Goal: Transaction & Acquisition: Obtain resource

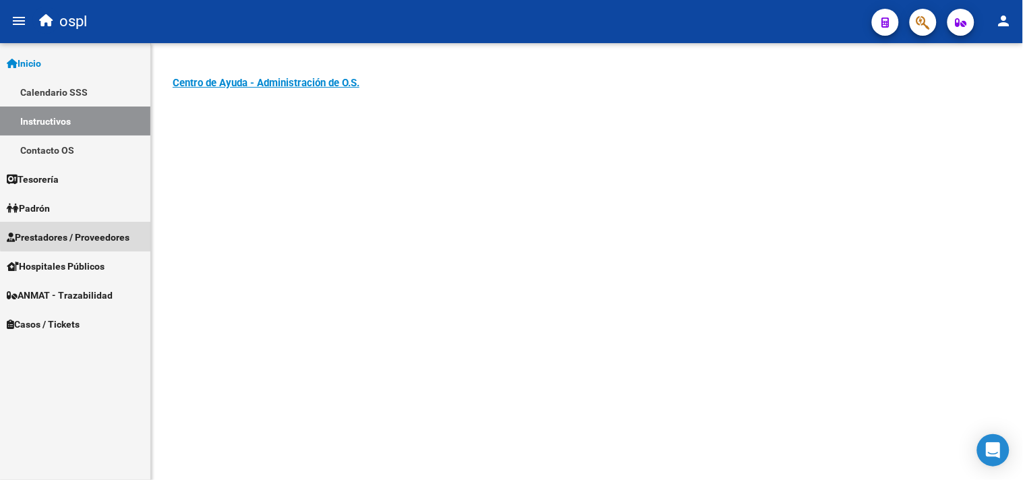
click at [120, 233] on span "Prestadores / Proveedores" at bounding box center [68, 237] width 123 height 15
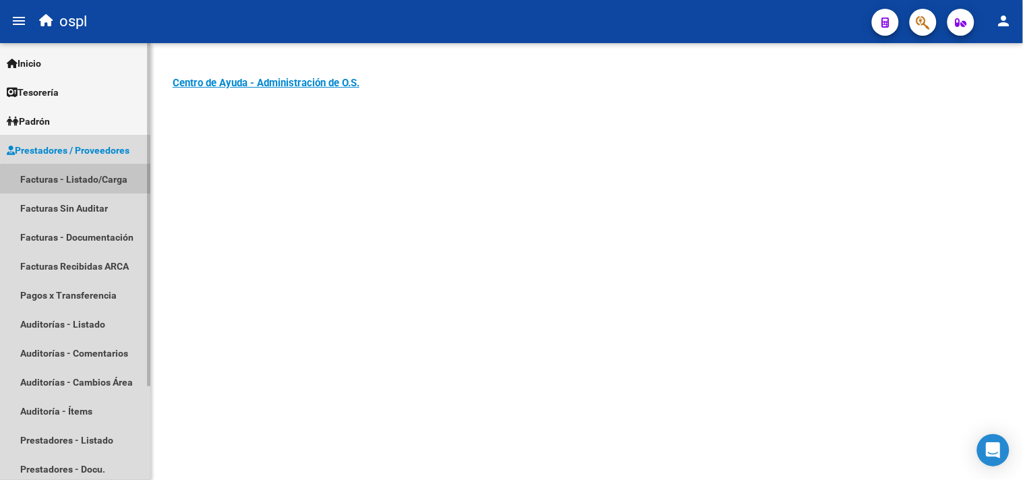
click at [92, 181] on link "Facturas - Listado/Carga" at bounding box center [75, 179] width 150 height 29
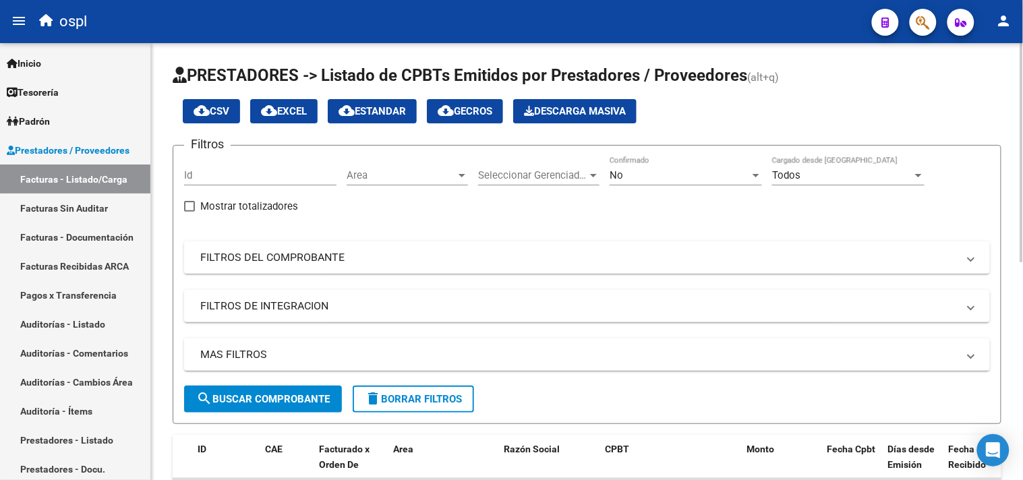
click at [275, 271] on mat-expansion-panel-header "FILTROS DEL COMPROBANTE" at bounding box center [587, 258] width 806 height 32
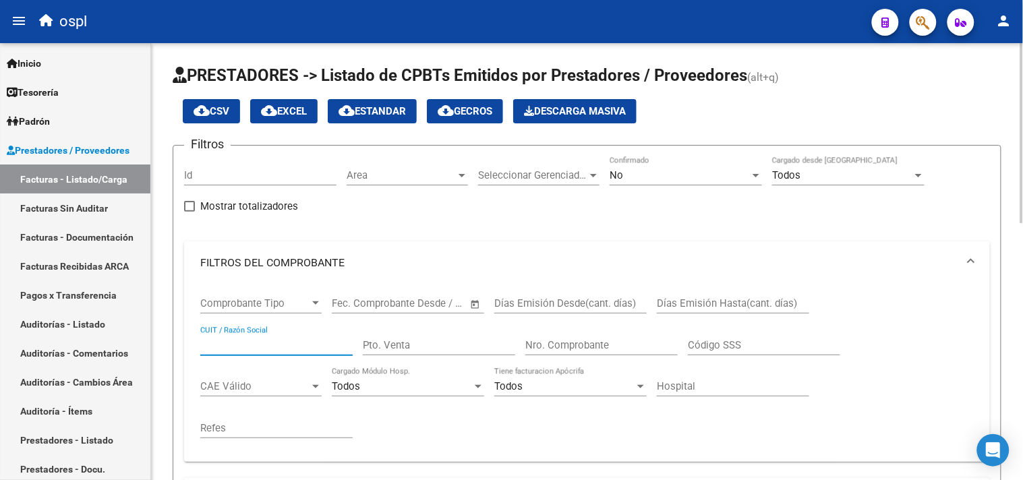
click at [252, 344] on input "CUIT / Razón Social" at bounding box center [276, 345] width 152 height 12
type input "medicina calificada"
click at [751, 173] on div at bounding box center [756, 175] width 12 height 11
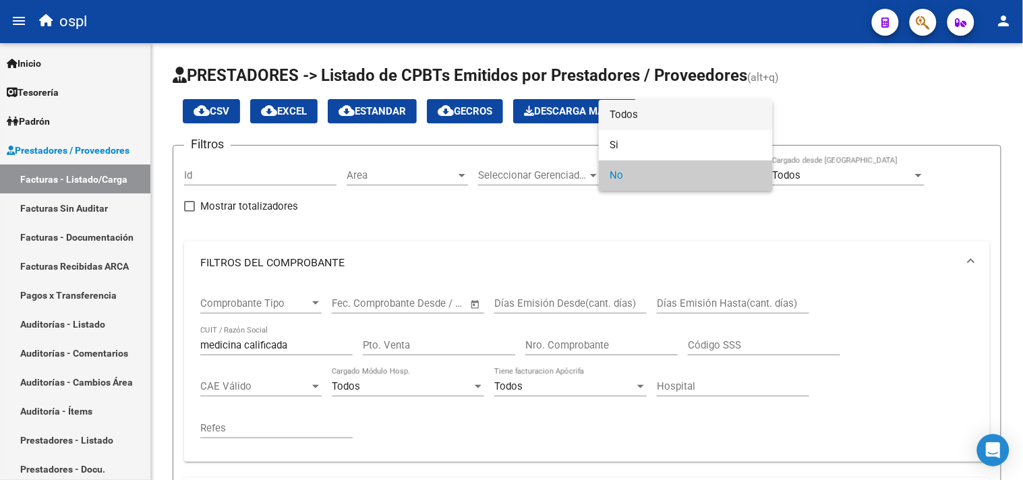
click at [668, 119] on span "Todos" at bounding box center [686, 115] width 152 height 30
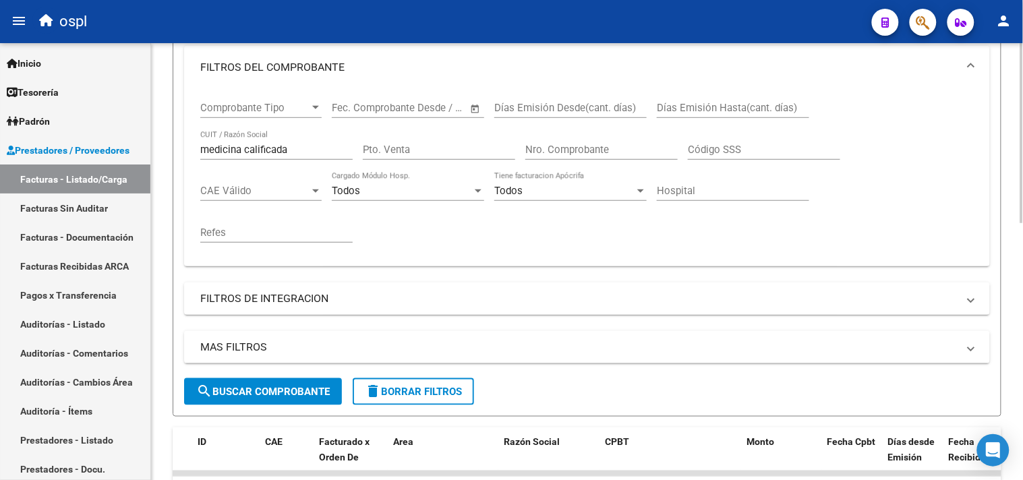
scroll to position [225, 0]
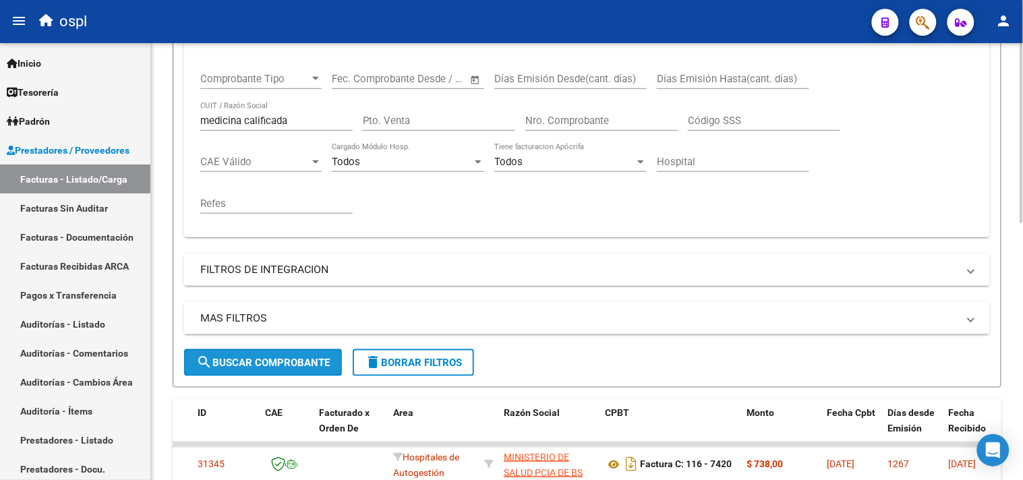
click at [248, 367] on span "search Buscar Comprobante" at bounding box center [263, 363] width 134 height 12
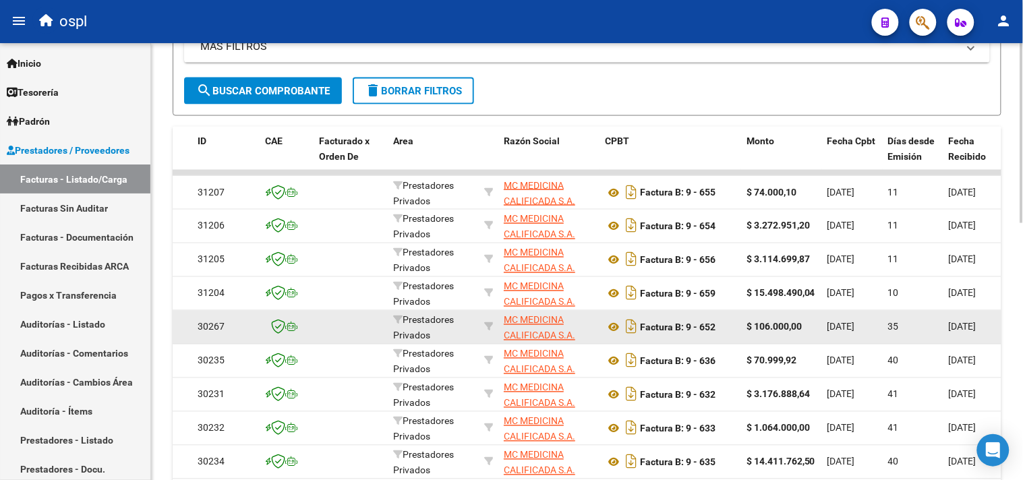
scroll to position [524, 0]
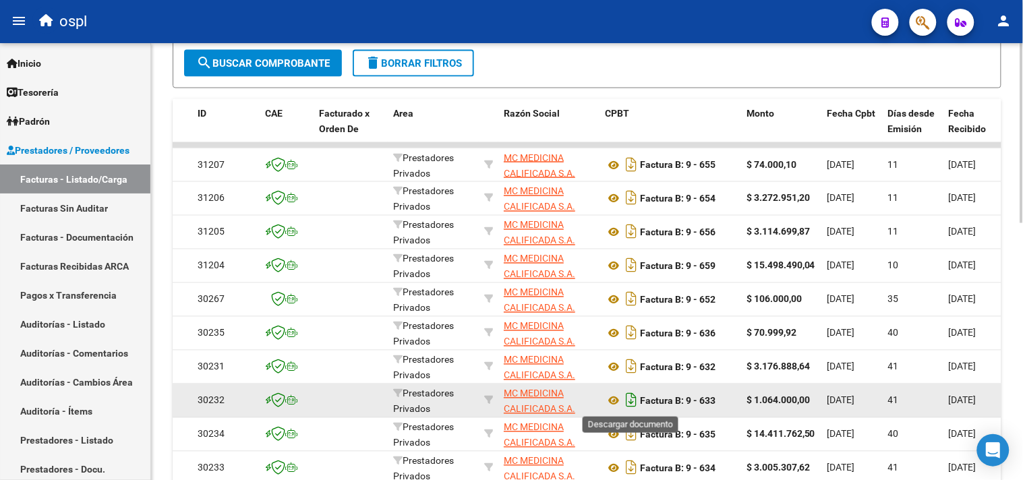
click at [629, 400] on icon "Descargar documento" at bounding box center [632, 401] width 18 height 22
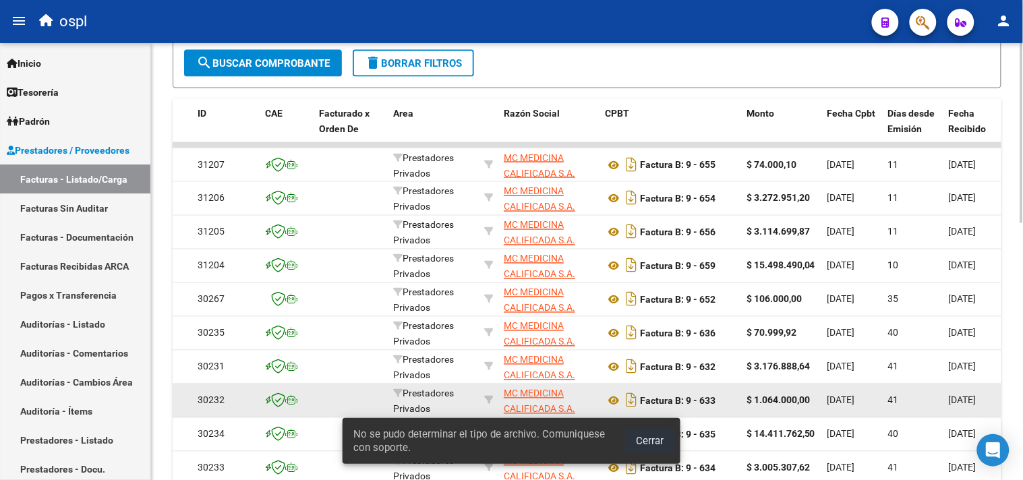
click at [656, 443] on span "Cerrar" at bounding box center [651, 441] width 28 height 12
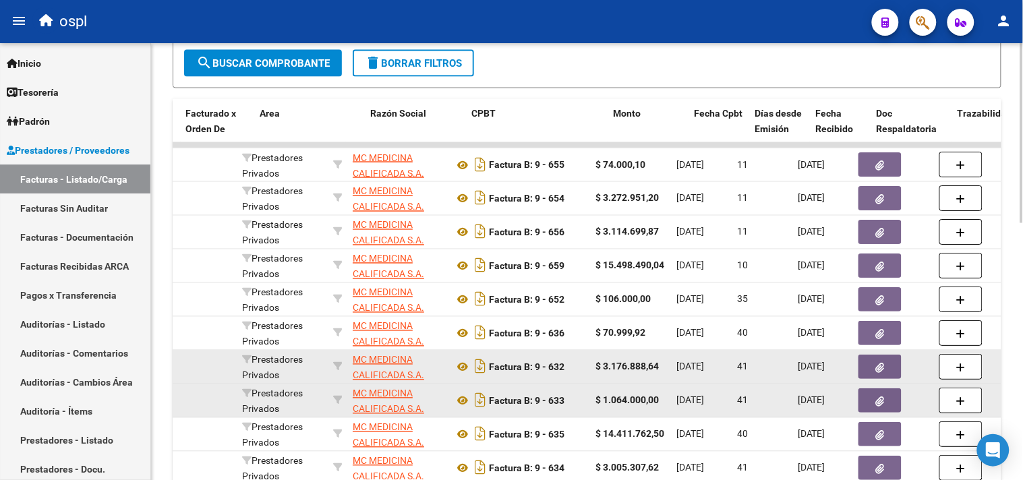
scroll to position [0, 192]
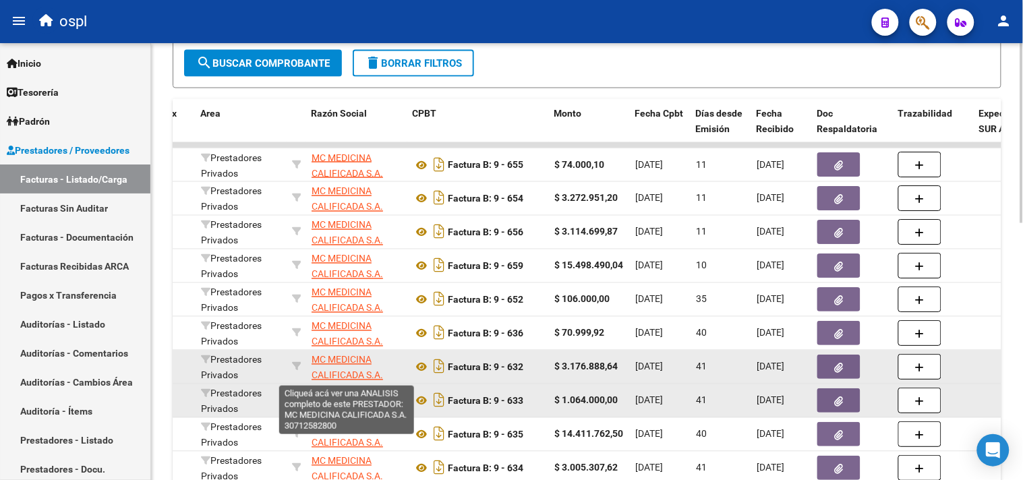
drag, startPoint x: 726, startPoint y: 368, endPoint x: 393, endPoint y: 371, distance: 333.3
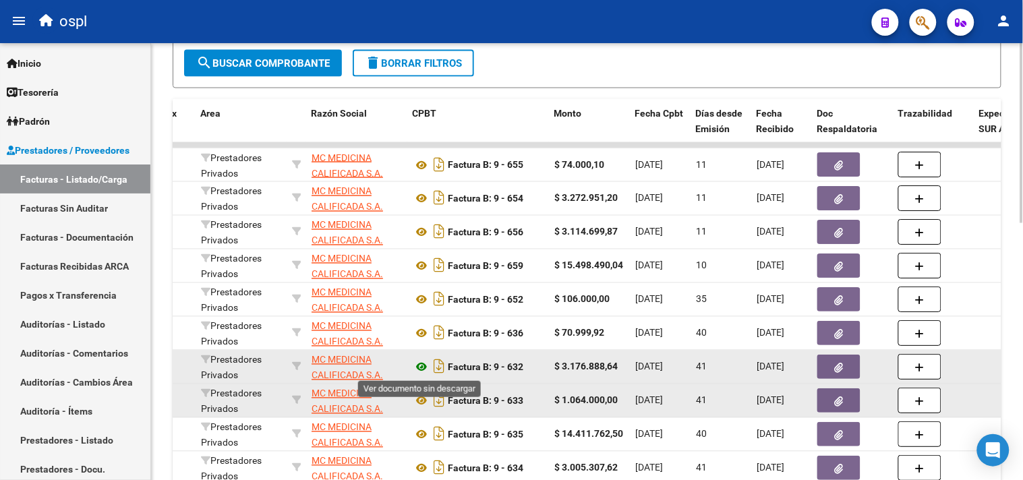
click at [422, 368] on icon at bounding box center [422, 368] width 18 height 16
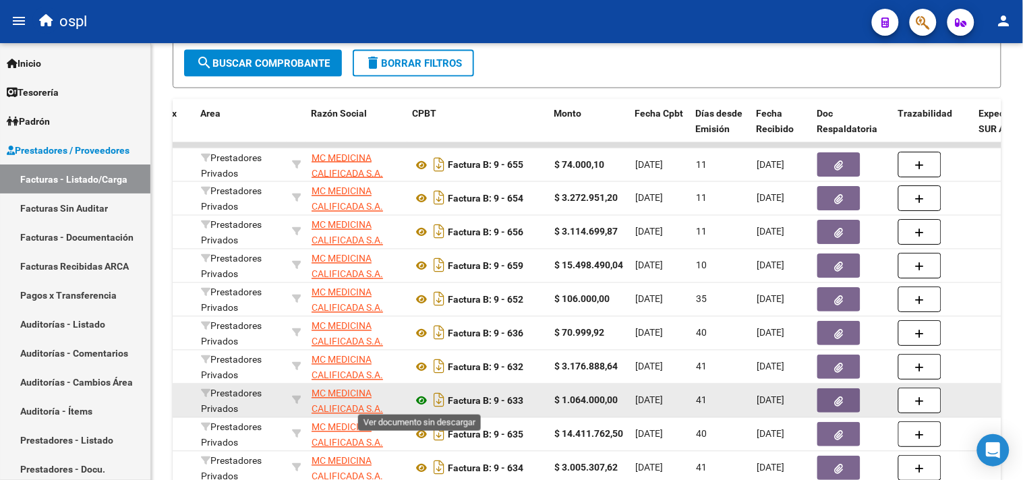
click at [422, 401] on icon at bounding box center [422, 401] width 18 height 16
